Goal: Navigation & Orientation: Find specific page/section

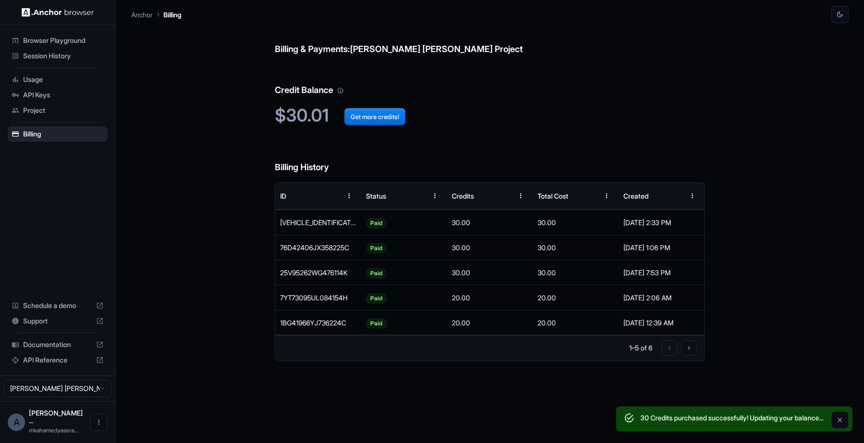
click at [72, 43] on span "Browser Playground" at bounding box center [63, 41] width 80 height 10
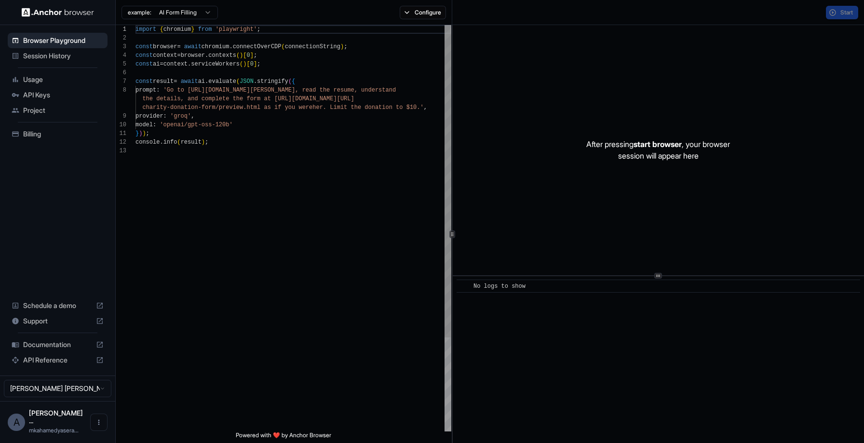
scroll to position [69, 0]
click at [42, 59] on span "Session History" at bounding box center [63, 56] width 80 height 10
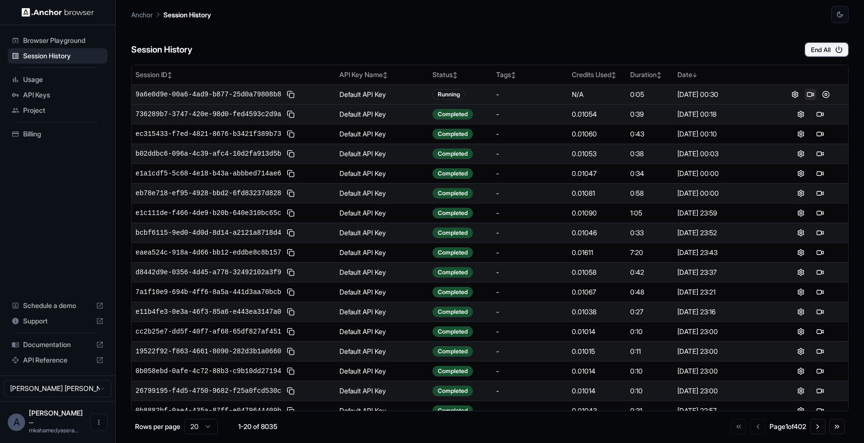
click at [804, 94] on button at bounding box center [810, 95] width 12 height 12
